Goal: Entertainment & Leisure: Consume media (video, audio)

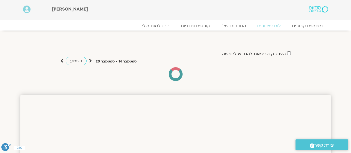
scroll to position [111, 0]
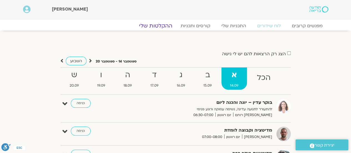
click at [165, 24] on link "ההקלטות שלי" at bounding box center [155, 25] width 47 height 7
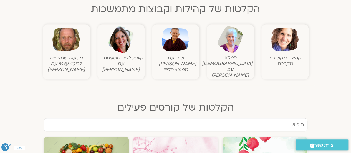
scroll to position [194, 0]
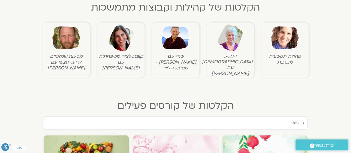
click at [170, 58] on figcaption "שנה עם [PERSON_NAME] - מפגשי הליווי" at bounding box center [175, 61] width 44 height 17
click at [170, 46] on img at bounding box center [175, 37] width 27 height 27
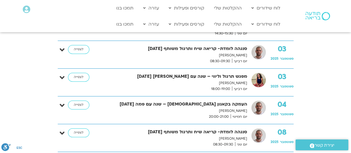
scroll to position [168, 0]
